Goal: Information Seeking & Learning: Learn about a topic

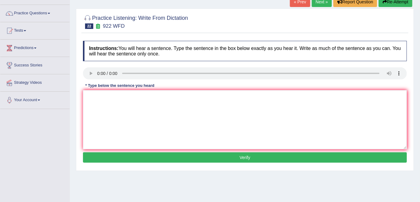
scroll to position [43, 0]
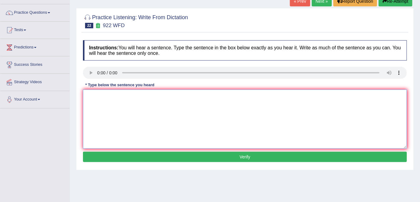
click at [89, 107] on textarea at bounding box center [245, 118] width 324 height 59
click at [130, 97] on textarea "student attending must atendace in com" at bounding box center [245, 118] width 324 height 59
click at [129, 95] on textarea "student attending to atendace in com" at bounding box center [245, 118] width 324 height 59
click at [138, 96] on textarea "student attending to attendace in com" at bounding box center [245, 118] width 324 height 59
click at [161, 97] on textarea "student attending to attendance in com" at bounding box center [245, 118] width 324 height 59
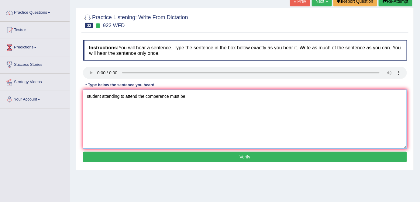
click at [188, 99] on textarea "student attending to attend the comperence must be" at bounding box center [245, 118] width 324 height 59
click at [88, 96] on textarea "student attending to attend the comperence must registered first." at bounding box center [245, 118] width 324 height 59
click at [102, 97] on textarea "Student attending to attend the comperence must registered first." at bounding box center [245, 118] width 324 height 59
click at [103, 94] on textarea "Student Student attending to attend the comperence must registered first." at bounding box center [245, 118] width 324 height 59
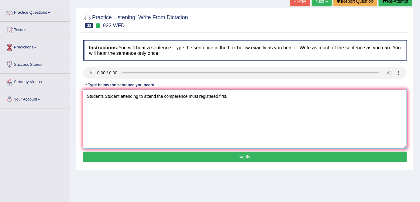
click at [84, 94] on textarea "Students Student attending to attend the comperence must registered first." at bounding box center [245, 118] width 324 height 59
click at [199, 95] on textarea "The Students Student attending to attend the comperence must registered first." at bounding box center [245, 118] width 324 height 59
type textarea "The Students Student attending to attend the comperence conference must registe…"
click at [242, 157] on button "Verify" at bounding box center [245, 156] width 324 height 10
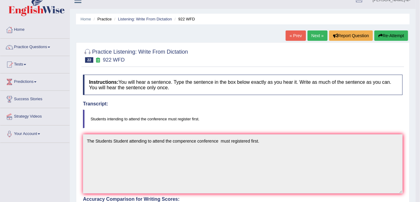
scroll to position [9, 0]
click at [316, 37] on link "Next »" at bounding box center [318, 36] width 20 height 10
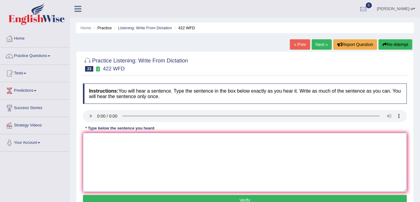
click at [85, 147] on textarea at bounding box center [245, 162] width 324 height 59
click at [109, 140] on textarea "The most imortantant details agruments are they missing." at bounding box center [245, 162] width 324 height 59
click at [129, 140] on textarea "The most importantant details agruments are they missing." at bounding box center [245, 162] width 324 height 59
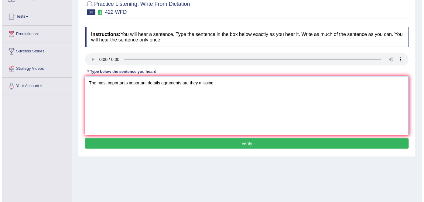
scroll to position [57, 0]
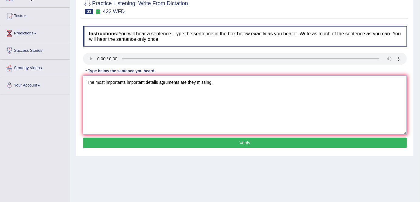
type textarea "The most importants important details agruments are they missing."
click at [245, 141] on button "Verify" at bounding box center [245, 142] width 324 height 10
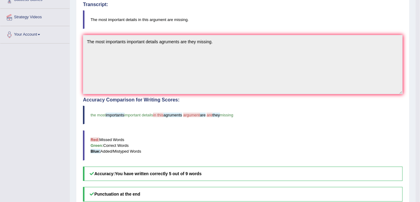
scroll to position [109, 0]
click at [182, 112] on span "agruments" at bounding box center [173, 114] width 19 height 5
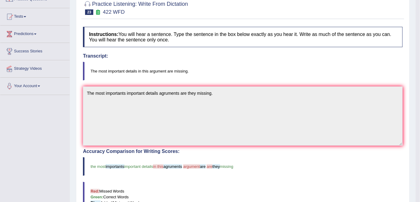
scroll to position [0, 0]
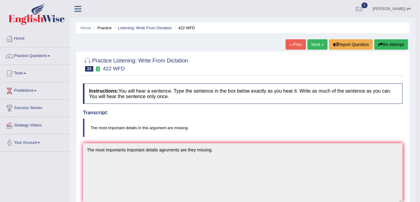
click at [314, 43] on link "Next »" at bounding box center [318, 44] width 20 height 10
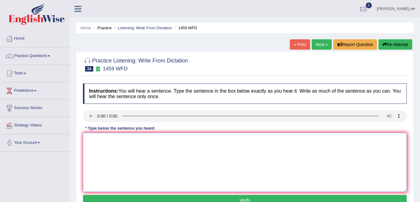
click at [93, 140] on textarea at bounding box center [245, 162] width 324 height 59
click at [135, 140] on textarea "All experments laboratory manuals" at bounding box center [245, 162] width 324 height 59
click at [115, 140] on textarea "All experments laboratory manuals" at bounding box center [245, 162] width 324 height 59
click at [116, 139] on textarea "All experments procedure laboratory manuals" at bounding box center [245, 162] width 324 height 59
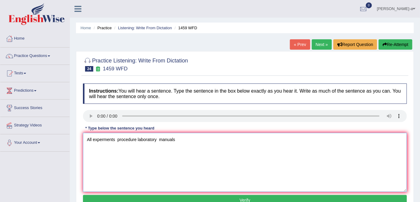
click at [116, 140] on textarea "All experments procedure laboratory manuals" at bounding box center [245, 162] width 324 height 59
click at [145, 139] on textarea "All experments and procedure laboratory manuals" at bounding box center [245, 162] width 324 height 59
click at [191, 140] on textarea "All experments and procedure in laboratory manuals" at bounding box center [245, 162] width 324 height 59
click at [114, 138] on textarea "All experments and procedure in laboratory manuals ." at bounding box center [245, 162] width 324 height 59
click at [147, 139] on textarea "All experments and procedure in laboratory manuals ." at bounding box center [245, 162] width 324 height 59
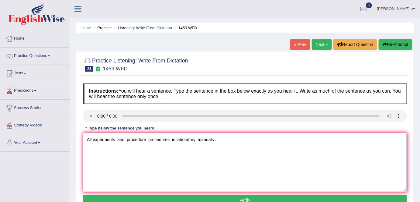
click at [196, 139] on textarea "All experments and procedure procedures in laboratory manuals ." at bounding box center [245, 162] width 324 height 59
click at [228, 141] on textarea "All experments and procedure procedures in laboratory laboratories manuals ." at bounding box center [245, 162] width 324 height 59
click at [114, 140] on textarea "All experments and procedure procedures in laboratory laboratories mannuals ." at bounding box center [245, 162] width 324 height 59
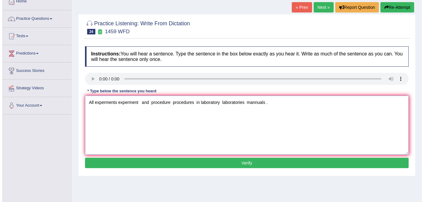
scroll to position [37, 0]
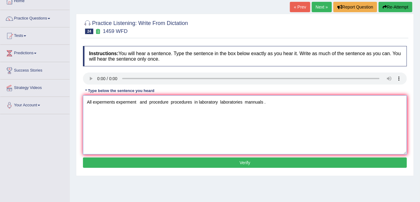
type textarea "All experments experment and procedure procedures in laboratory laboratories ma…"
click at [245, 162] on button "Verify" at bounding box center [245, 162] width 324 height 10
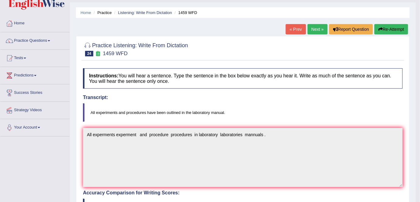
scroll to position [9, 0]
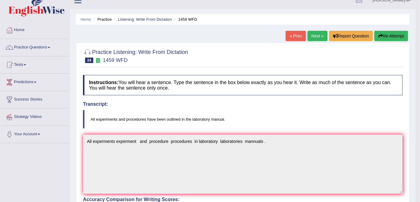
click at [316, 36] on link "Next »" at bounding box center [318, 36] width 20 height 10
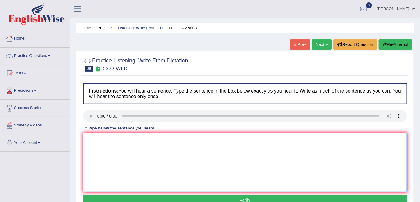
click at [92, 140] on textarea at bounding box center [245, 162] width 324 height 59
type textarea "E"
click at [182, 138] on textarea "We must hands the assignments after the end this semister." at bounding box center [245, 162] width 324 height 59
click at [188, 138] on textarea "We must hands the assignments after the end this semester semister." at bounding box center [245, 162] width 324 height 59
click at [149, 140] on textarea "We must hands the assignments after the end this simester semister." at bounding box center [245, 162] width 324 height 59
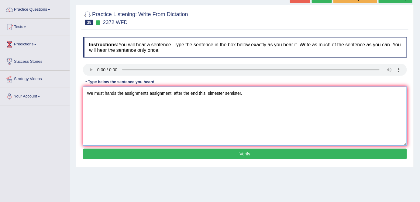
scroll to position [47, 0]
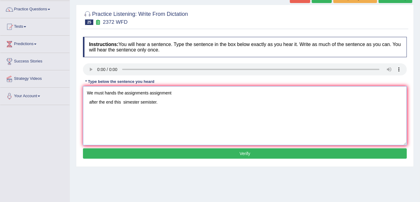
type textarea "We must hands the assignments assignment after the end this simester semister."
click at [244, 152] on button "Verify" at bounding box center [245, 153] width 324 height 10
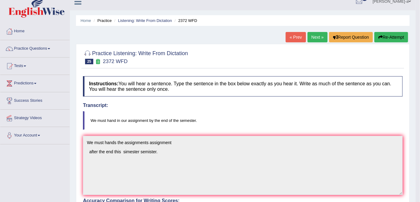
scroll to position [0, 0]
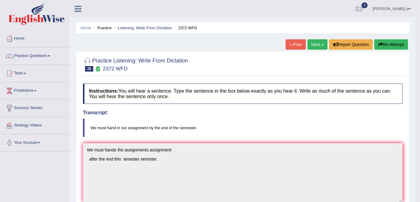
click at [392, 46] on button "Re-Attempt" at bounding box center [392, 44] width 34 height 10
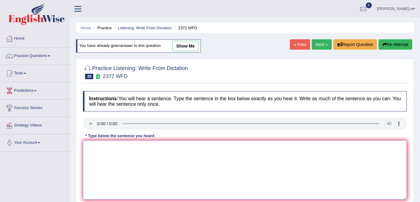
click at [90, 143] on textarea at bounding box center [245, 169] width 324 height 59
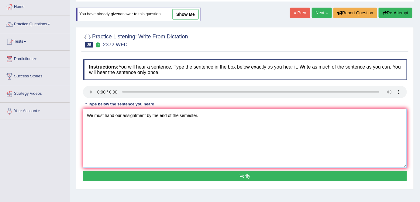
scroll to position [35, 0]
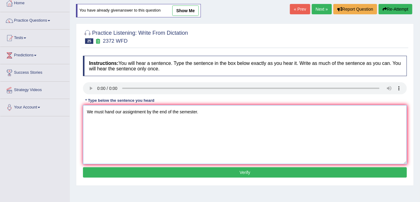
type textarea "We must hand our assigntment by the end of the semester."
click at [245, 170] on button "Verify" at bounding box center [245, 172] width 324 height 10
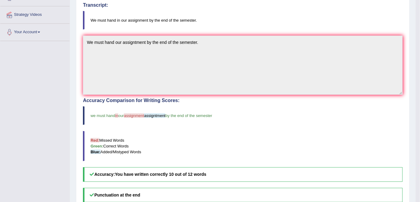
scroll to position [111, 0]
click at [169, 14] on blockquote "We must hand in our assignment by the end of the semester." at bounding box center [243, 19] width 320 height 19
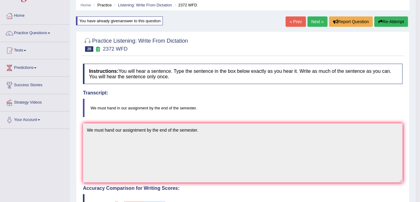
scroll to position [19, 0]
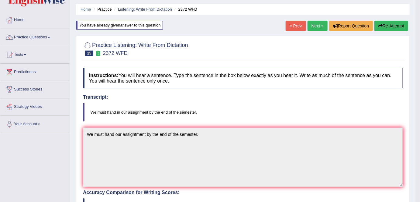
click at [387, 24] on button "Re-Attempt" at bounding box center [392, 26] width 34 height 10
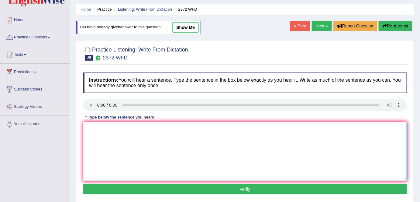
click at [93, 131] on textarea at bounding box center [245, 151] width 324 height 59
type textarea "We must hand in our assignment by the end of semester."
click at [245, 187] on button "Verify" at bounding box center [245, 189] width 324 height 10
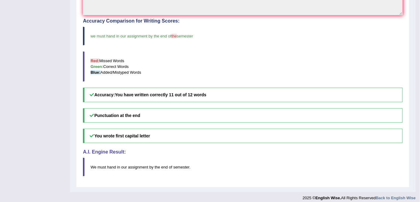
scroll to position [193, 0]
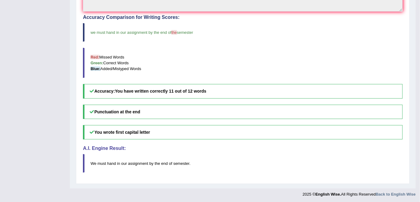
click at [245, 188] on div at bounding box center [208, 192] width 416 height 9
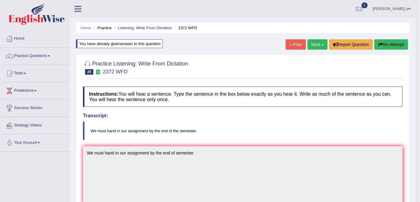
scroll to position [0, 0]
